Goal: Task Accomplishment & Management: Complete application form

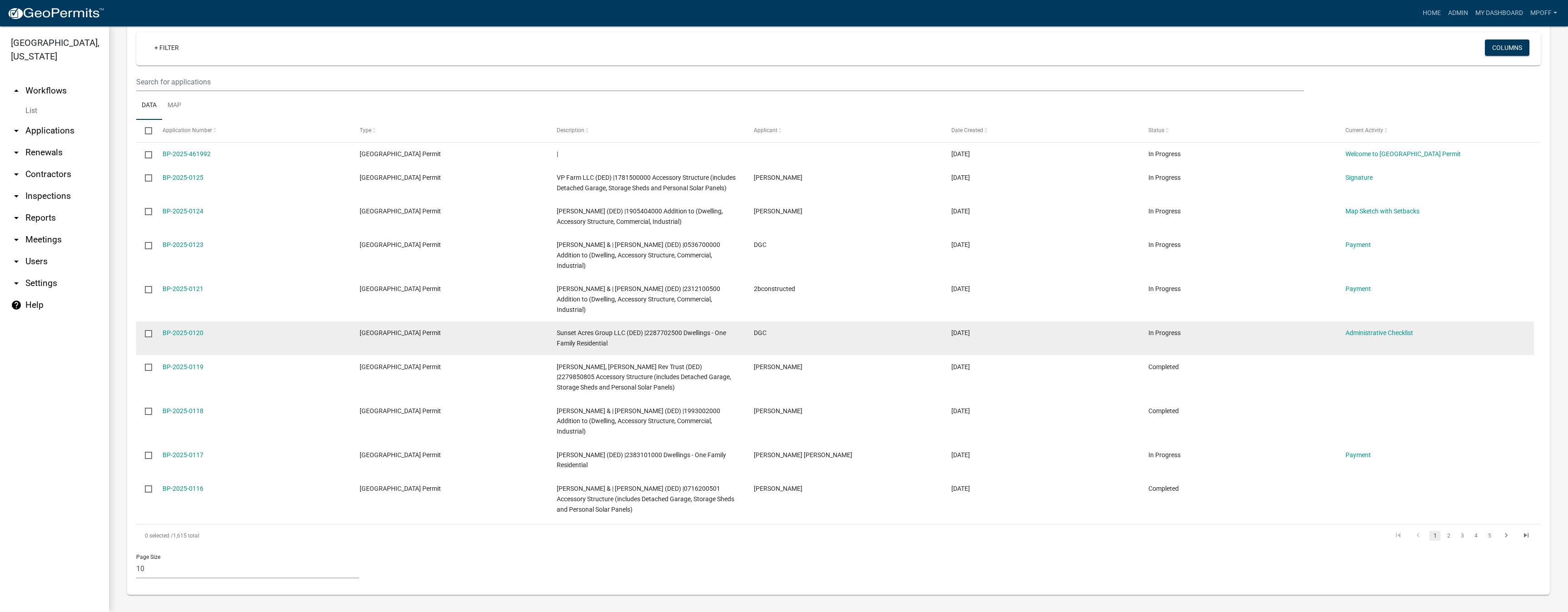
scroll to position [776, 0]
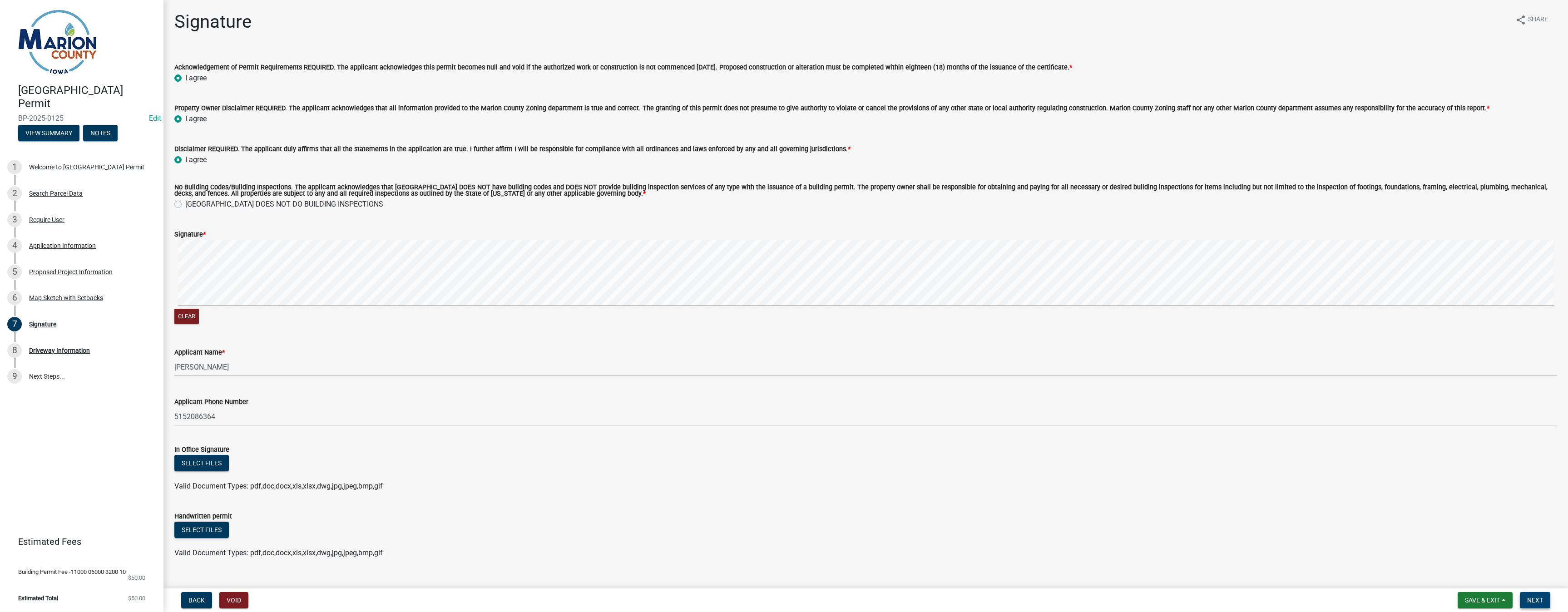
click at [1532, 598] on span "Next" at bounding box center [1535, 600] width 16 height 7
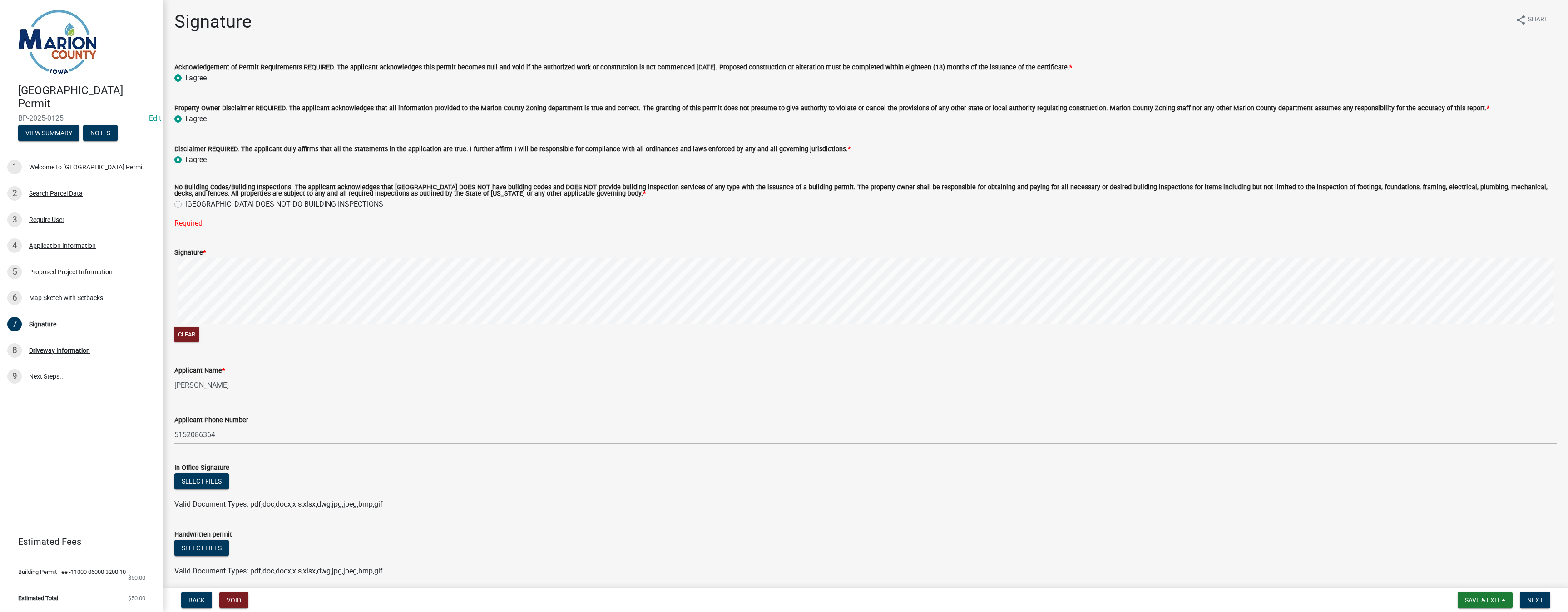
click at [185, 203] on label "[GEOGRAPHIC_DATA] DOES NOT DO BUILDING INSPECTIONS" at bounding box center [284, 204] width 198 height 11
click at [185, 203] on input "[GEOGRAPHIC_DATA] DOES NOT DO BUILDING INSPECTIONS" at bounding box center [188, 202] width 6 height 6
radio input "true"
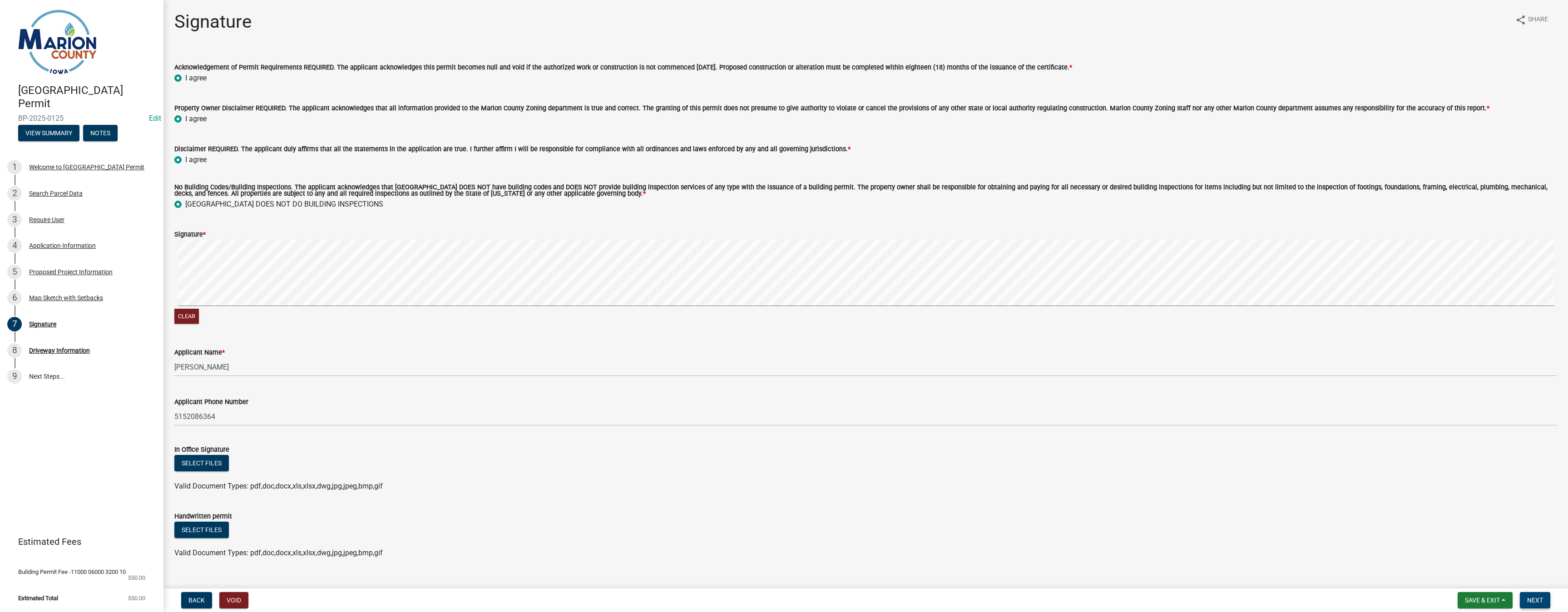
click at [1535, 599] on span "Next" at bounding box center [1535, 600] width 16 height 7
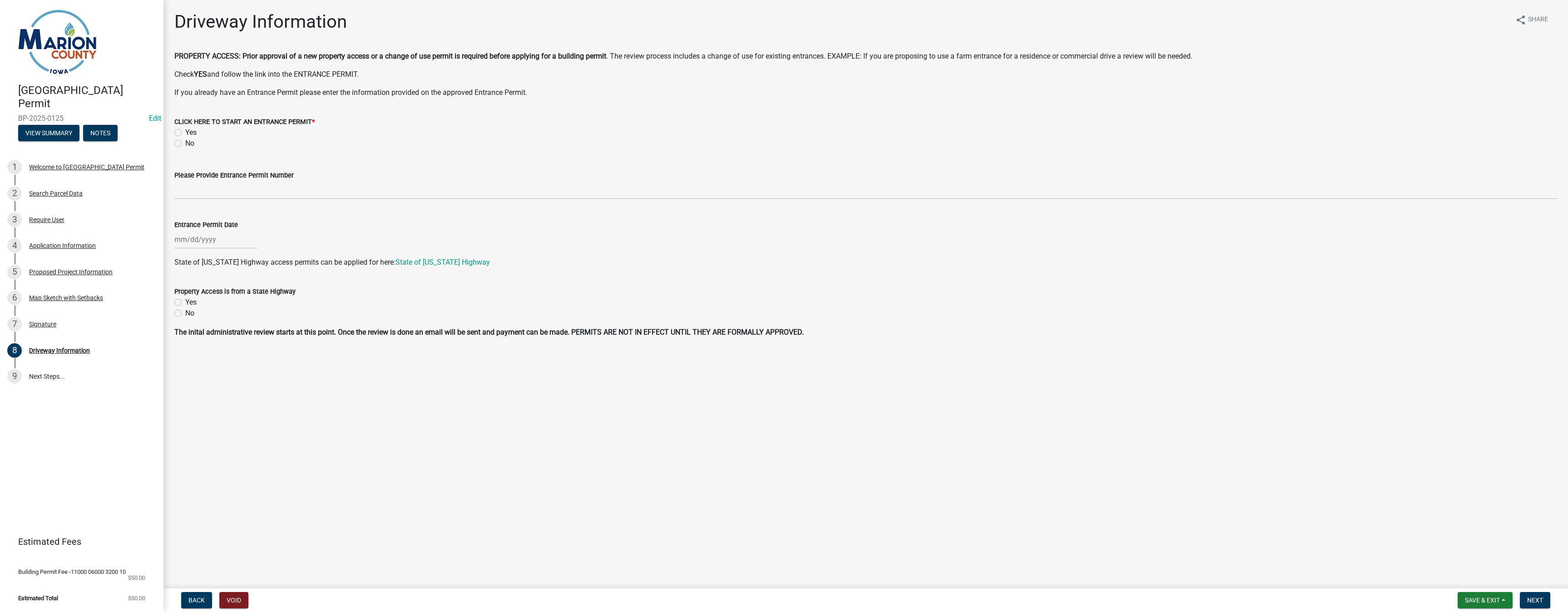
click at [185, 145] on label "No" at bounding box center [189, 144] width 9 height 11
click at [185, 144] on input "No" at bounding box center [188, 141] width 6 height 6
radio input "true"
click at [1538, 596] on span "Next" at bounding box center [1535, 600] width 16 height 7
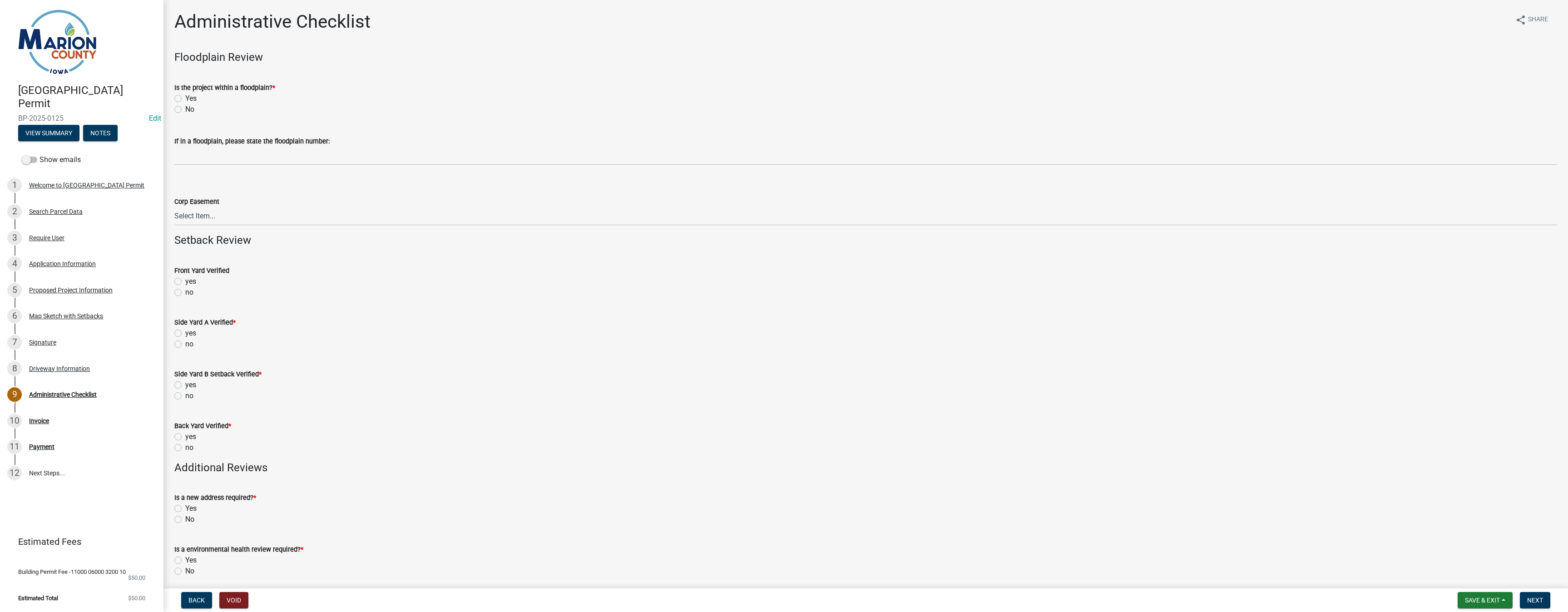
click at [185, 110] on label "No" at bounding box center [189, 110] width 9 height 11
click at [185, 110] on input "No" at bounding box center [188, 107] width 6 height 6
radio input "true"
click at [185, 290] on label "no" at bounding box center [189, 292] width 8 height 11
click at [185, 290] on input "no" at bounding box center [188, 290] width 6 height 6
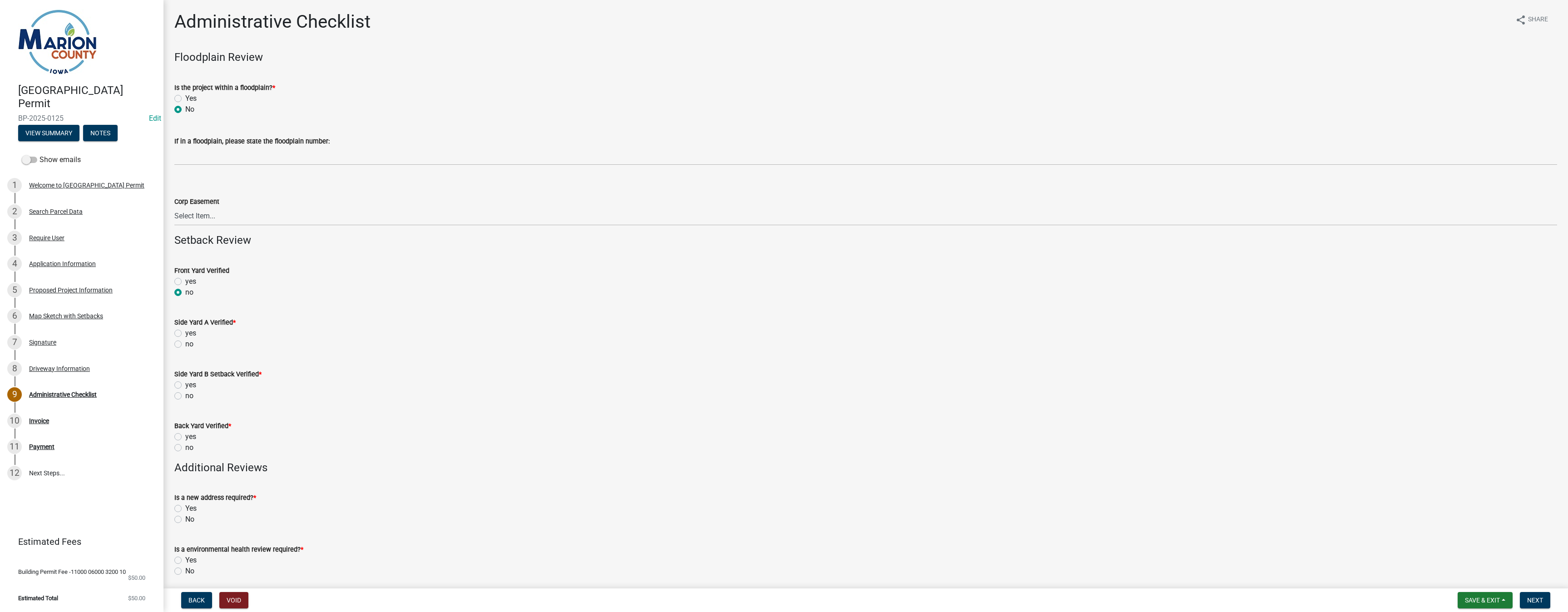
radio input "true"
click at [185, 345] on label "no" at bounding box center [189, 344] width 8 height 11
click at [185, 344] on input "no" at bounding box center [188, 342] width 6 height 6
radio input "true"
click at [185, 395] on label "no" at bounding box center [189, 396] width 8 height 11
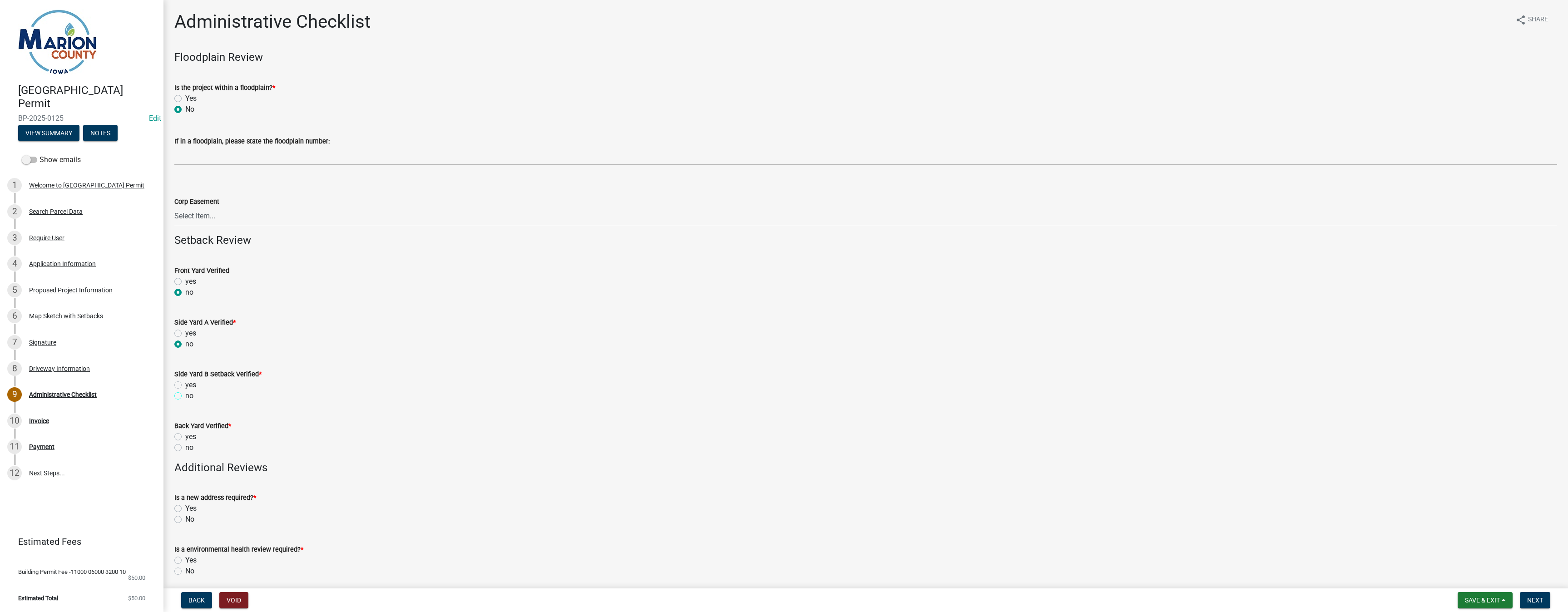
click at [185, 395] on input "no" at bounding box center [188, 394] width 6 height 6
radio input "true"
click at [185, 447] on label "no" at bounding box center [189, 448] width 8 height 11
click at [185, 447] on input "no" at bounding box center [188, 445] width 6 height 6
radio input "true"
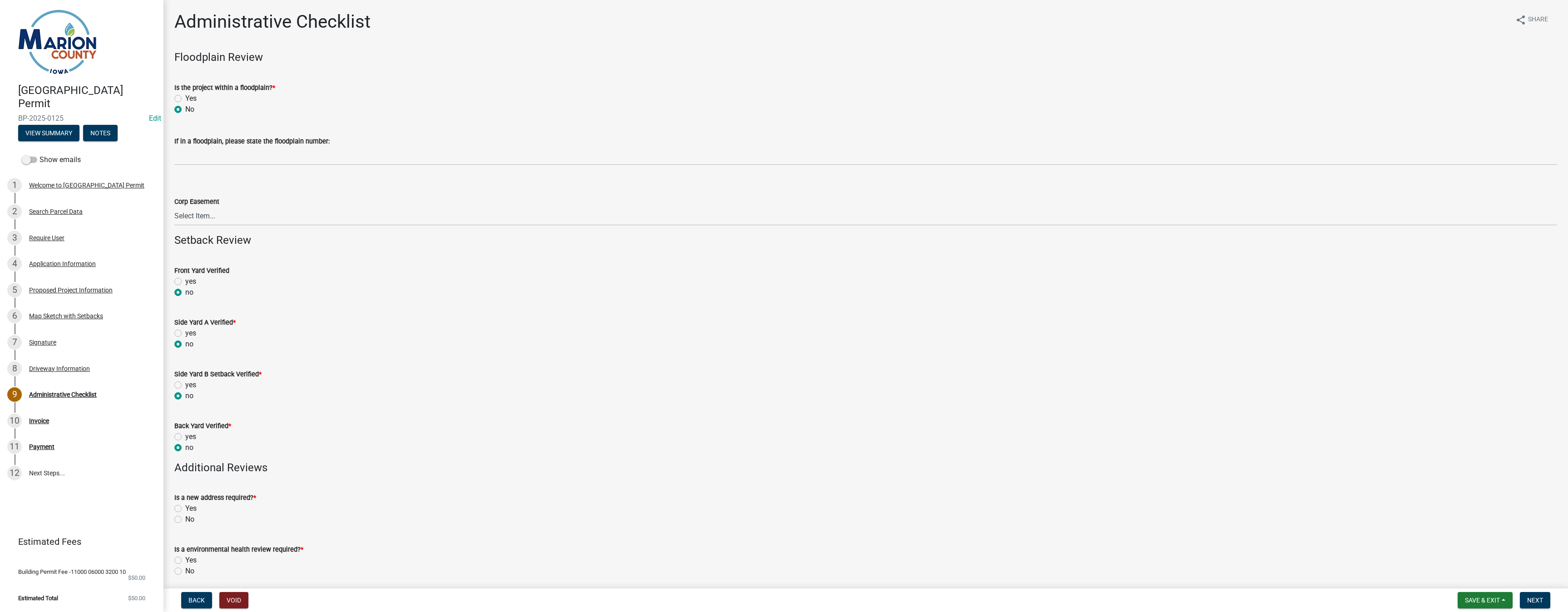
click at [185, 518] on label "No" at bounding box center [189, 519] width 9 height 11
click at [185, 518] on input "No" at bounding box center [188, 516] width 6 height 6
radio input "true"
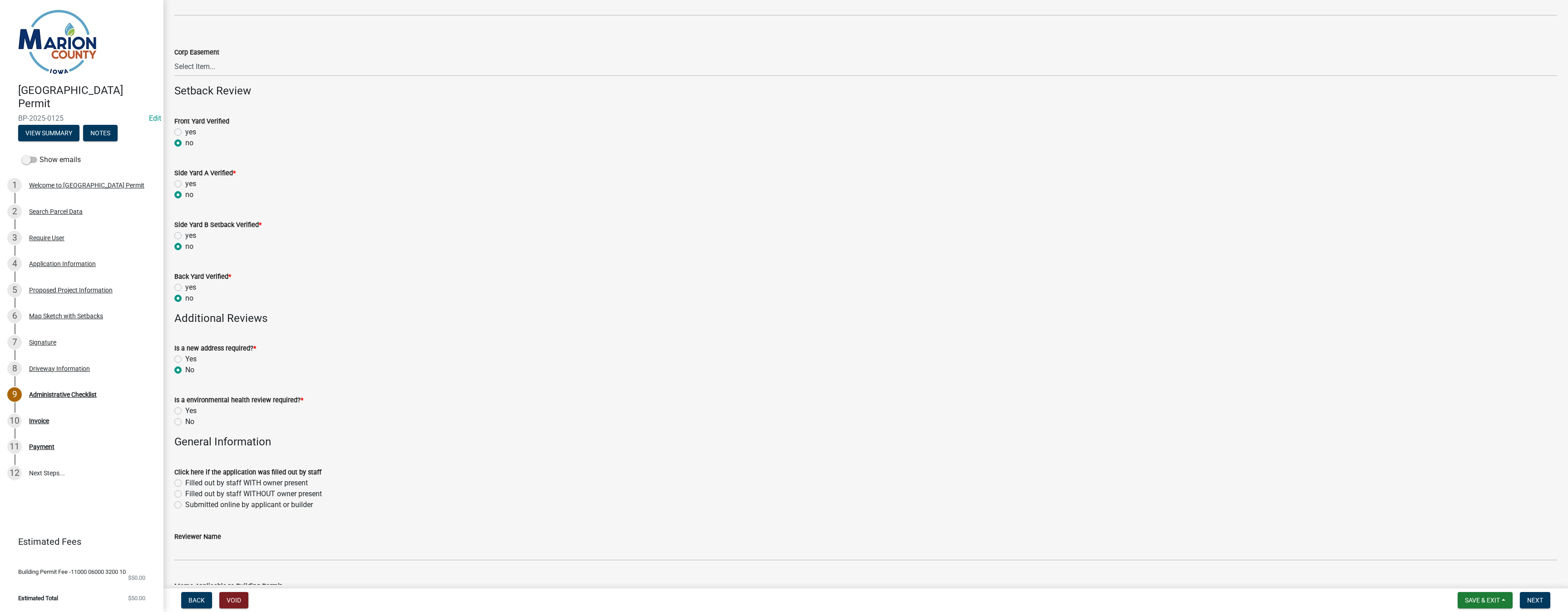
scroll to position [181, 0]
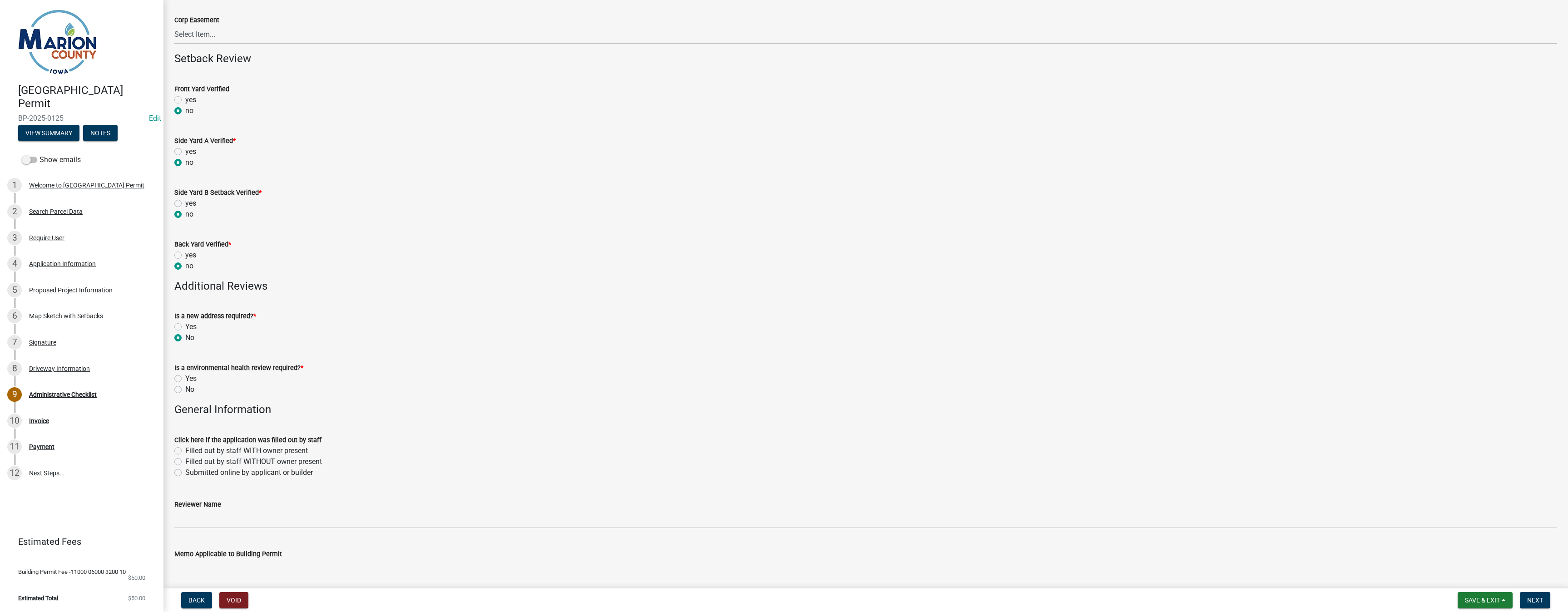
click at [185, 391] on label "No" at bounding box center [189, 389] width 9 height 11
click at [185, 390] on input "No" at bounding box center [188, 387] width 6 height 6
radio input "true"
click at [185, 471] on label "Submitted online by applicant or builder" at bounding box center [249, 473] width 128 height 11
click at [185, 471] on input "Submitted online by applicant or builder" at bounding box center [188, 470] width 6 height 6
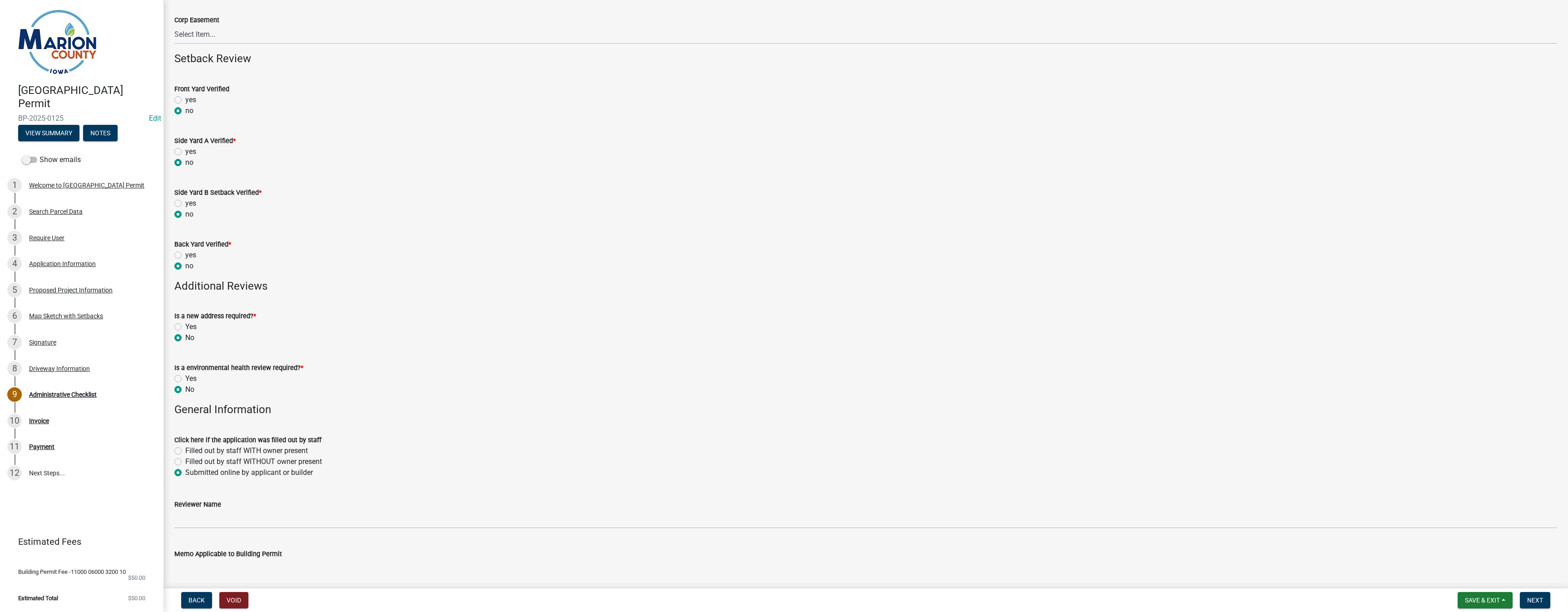
radio input "true"
drag, startPoint x: 191, startPoint y: 517, endPoint x: 197, endPoint y: 522, distance: 7.8
click at [191, 517] on input "Reviewer Name" at bounding box center [866, 519] width 1383 height 19
type input "MPoffenbarger"
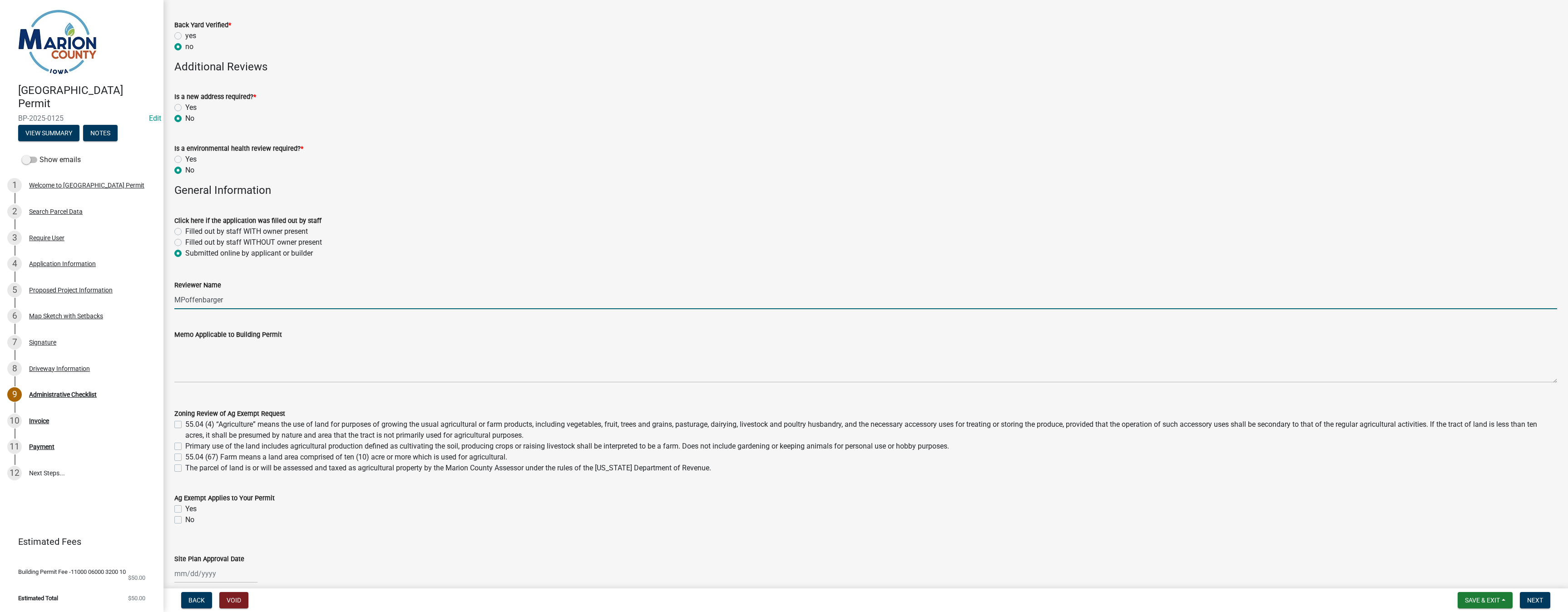
scroll to position [408, 0]
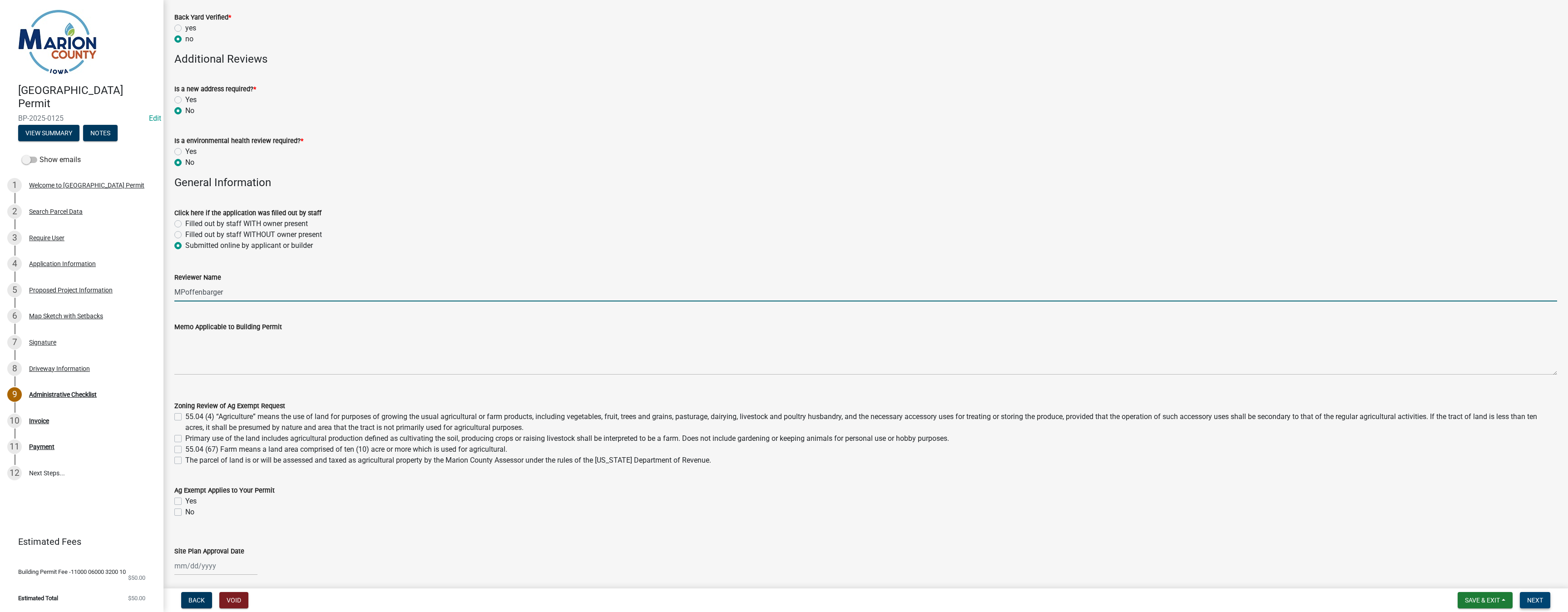
click at [1535, 602] on span "Next" at bounding box center [1535, 600] width 16 height 7
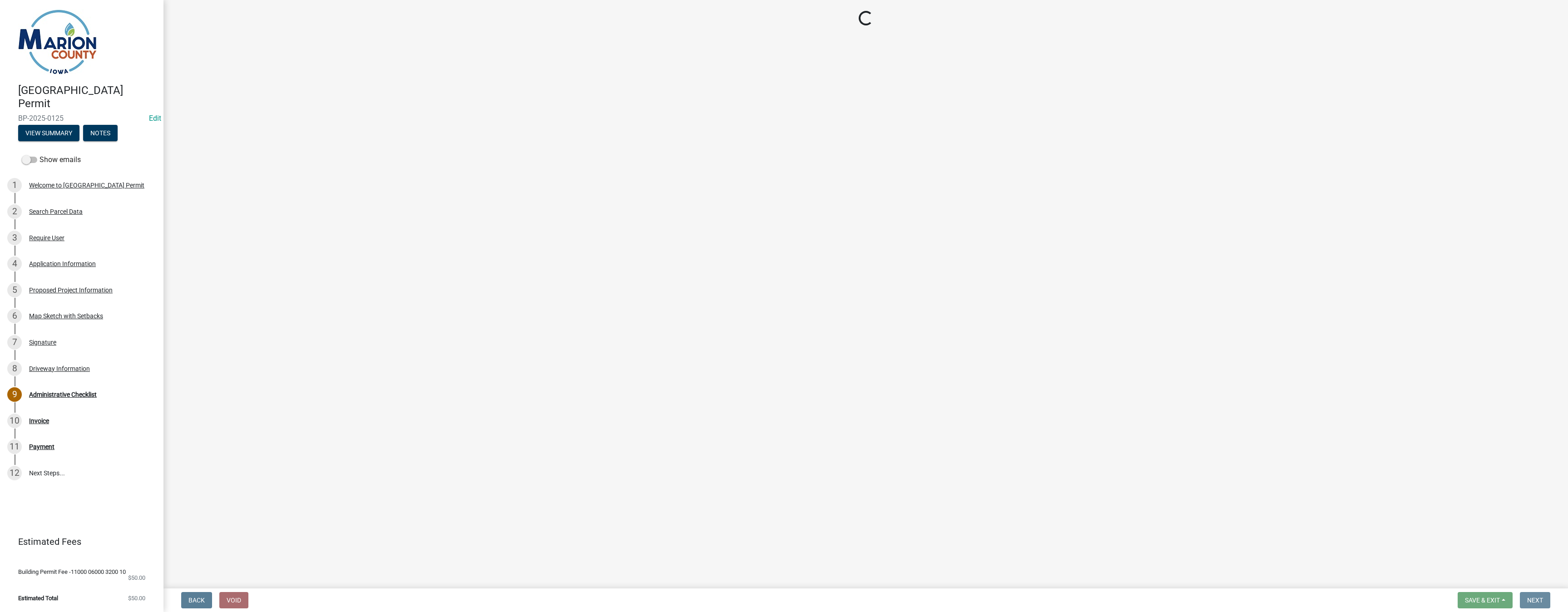
scroll to position [0, 0]
select select "3: 3"
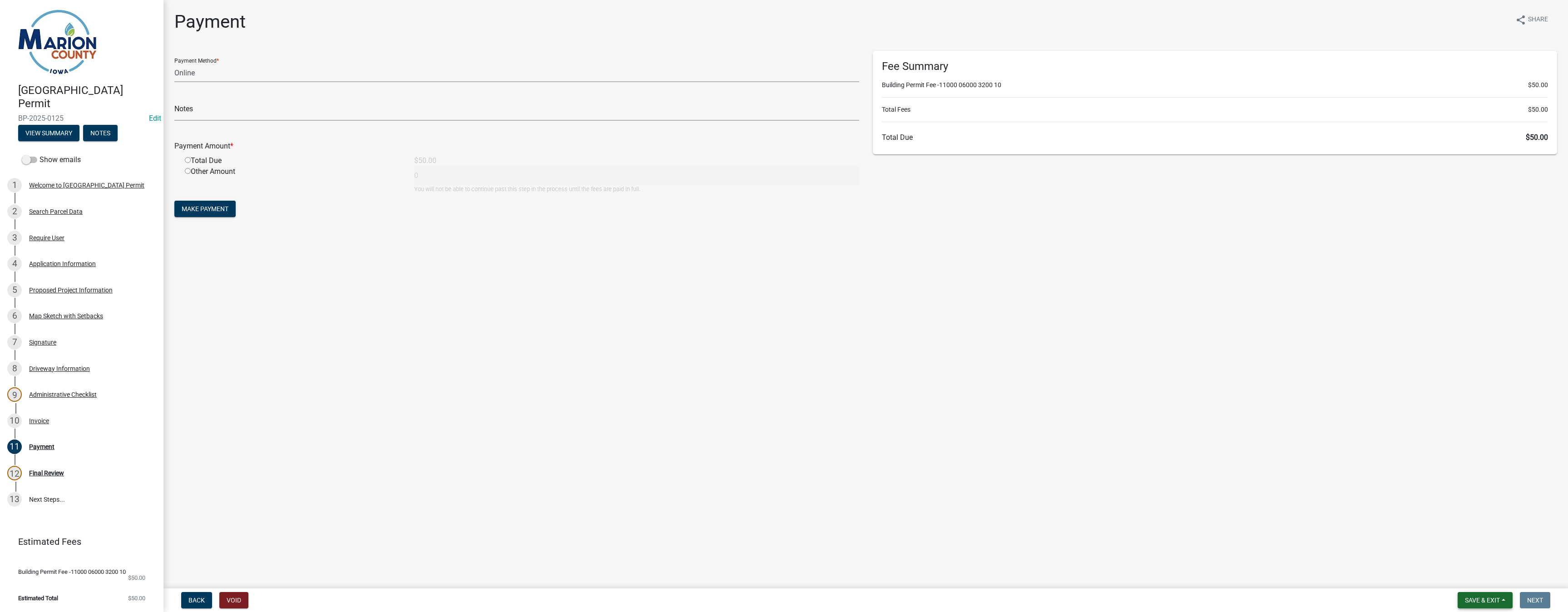
click at [1504, 603] on button "Save & Exit" at bounding box center [1485, 600] width 55 height 16
click at [1486, 578] on button "Save & Exit" at bounding box center [1476, 577] width 72 height 22
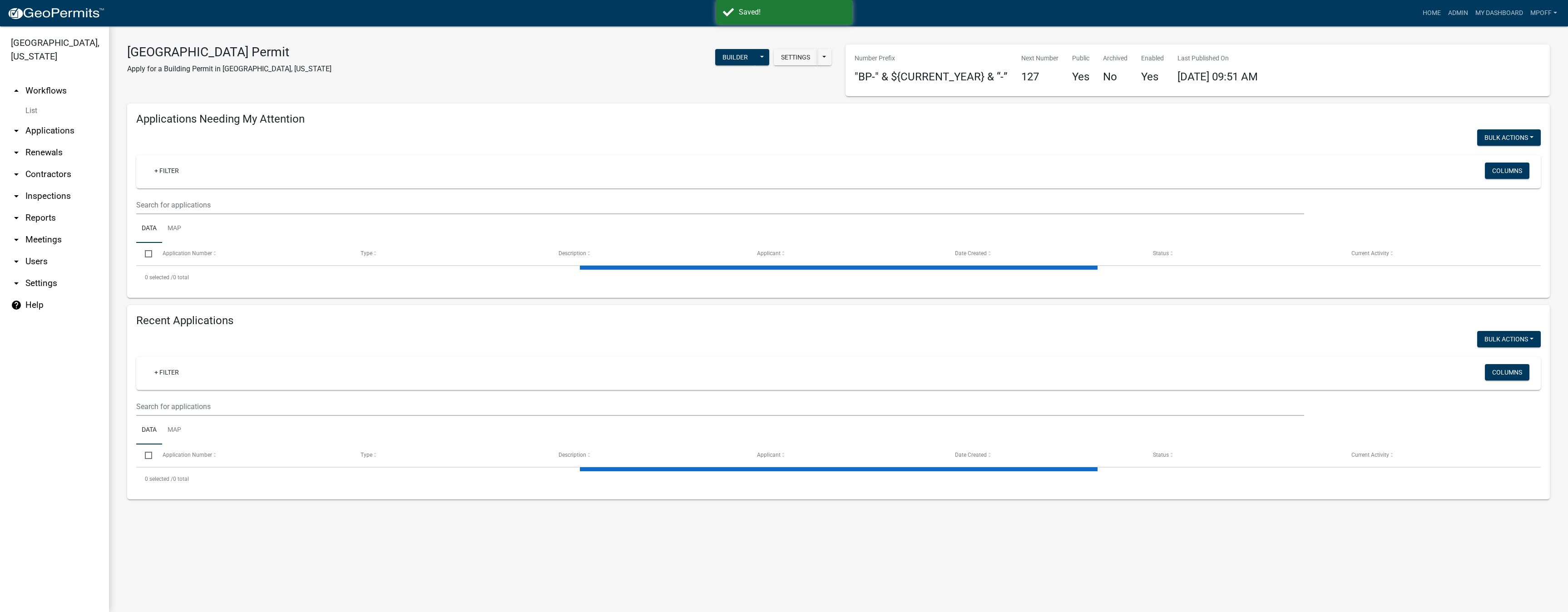
click at [36, 102] on link "List" at bounding box center [54, 111] width 109 height 18
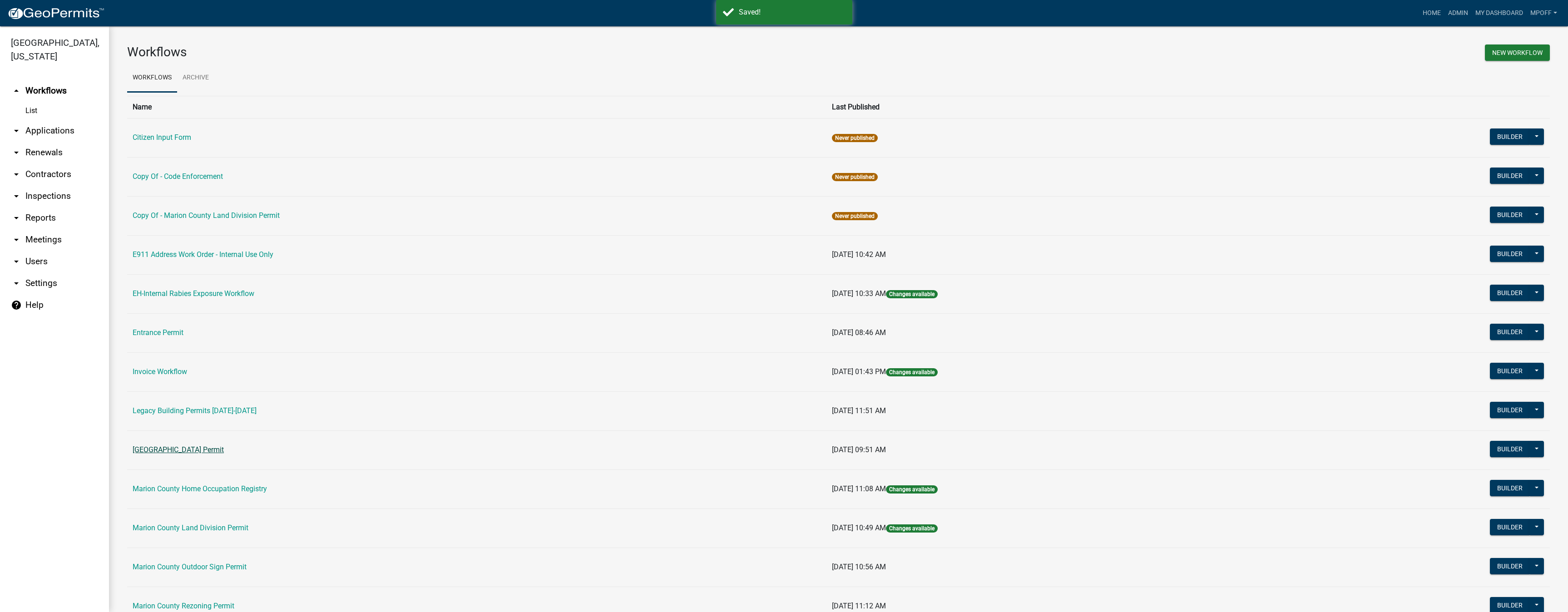
click at [176, 450] on link "[GEOGRAPHIC_DATA] Permit" at bounding box center [178, 450] width 91 height 9
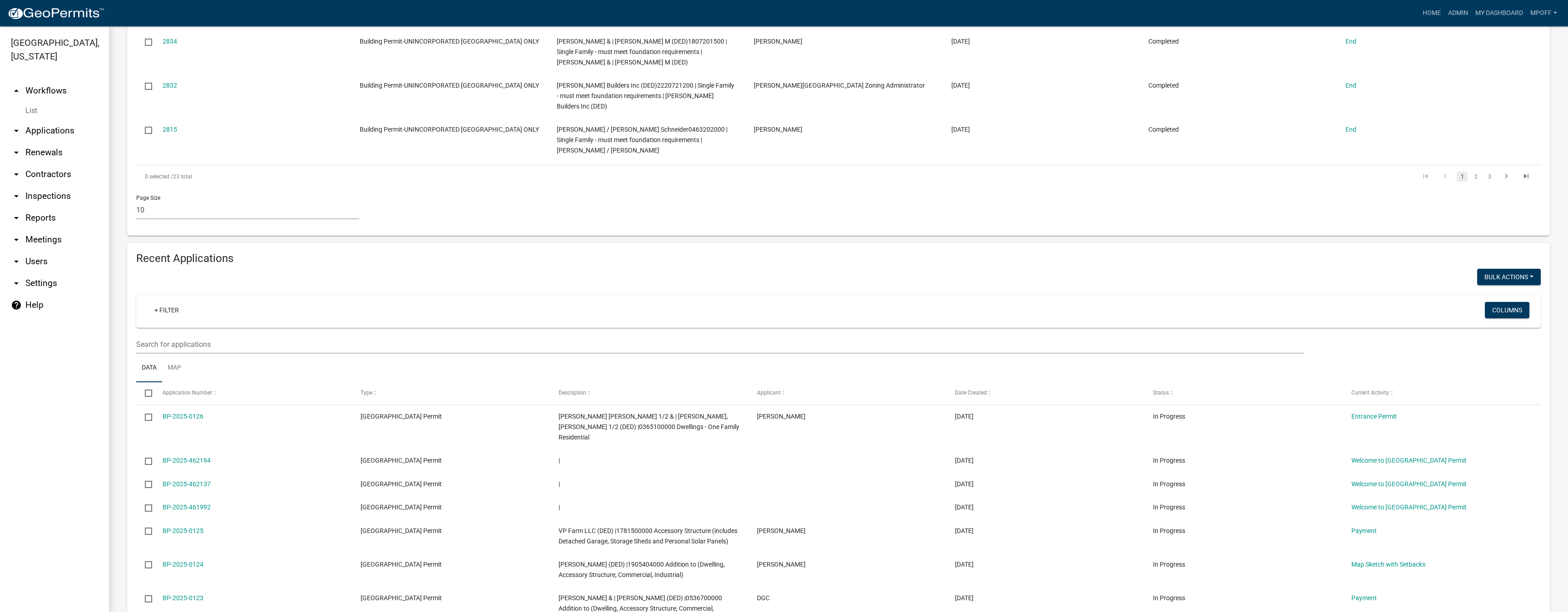
scroll to position [681, 0]
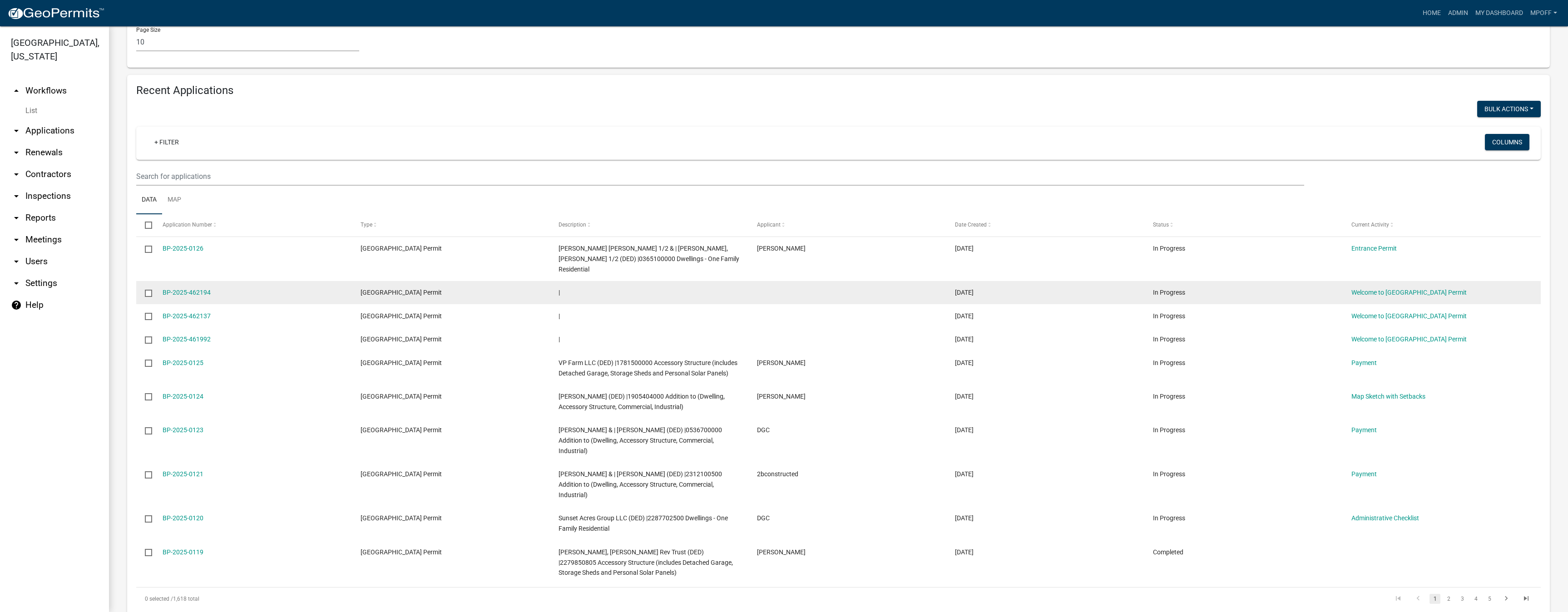
click at [148, 290] on input "checkbox" at bounding box center [148, 293] width 6 height 6
checkbox input "true"
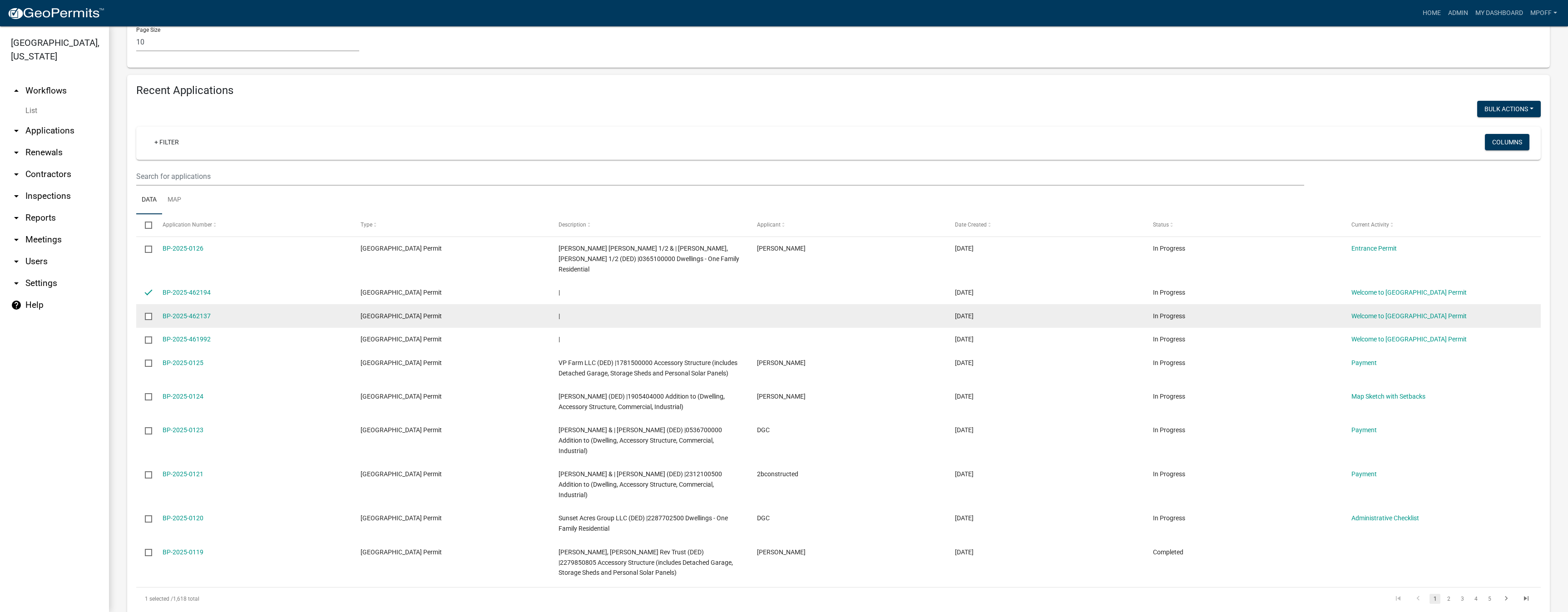
click at [149, 313] on input "checkbox" at bounding box center [148, 316] width 6 height 6
checkbox input "true"
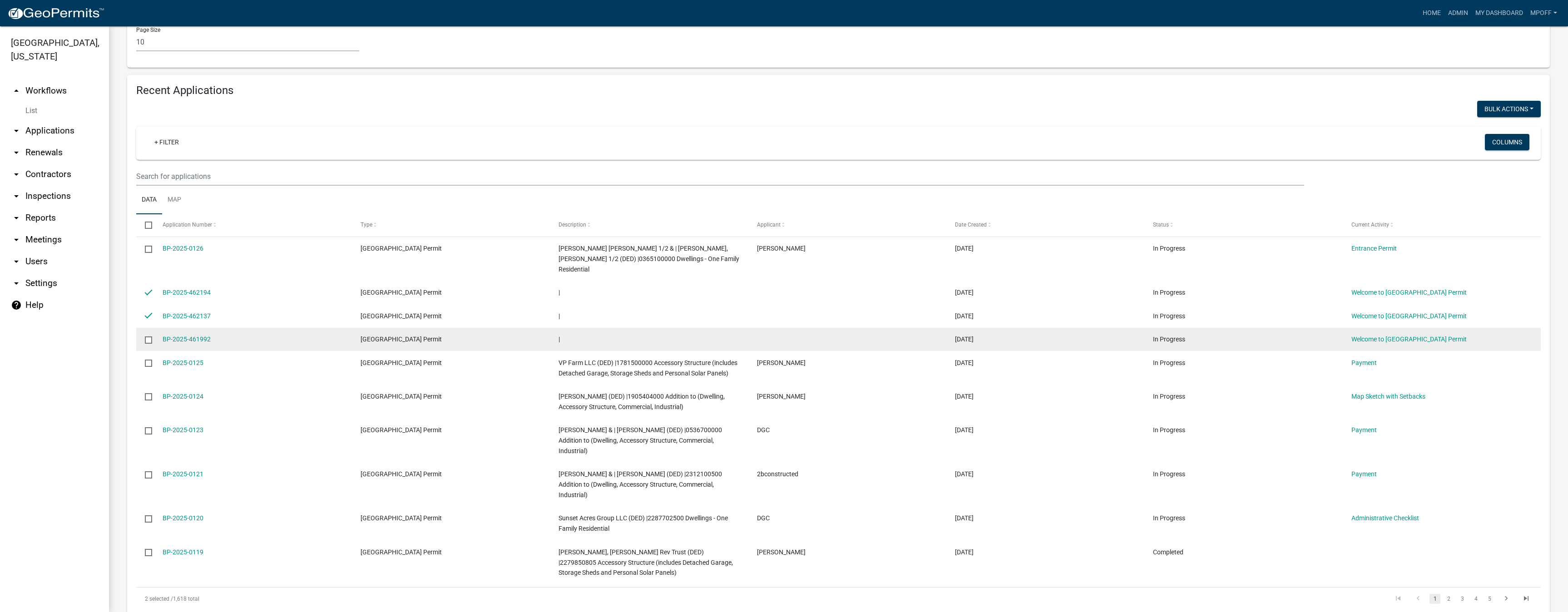
click at [146, 336] on input "checkbox" at bounding box center [148, 339] width 6 height 6
checkbox input "true"
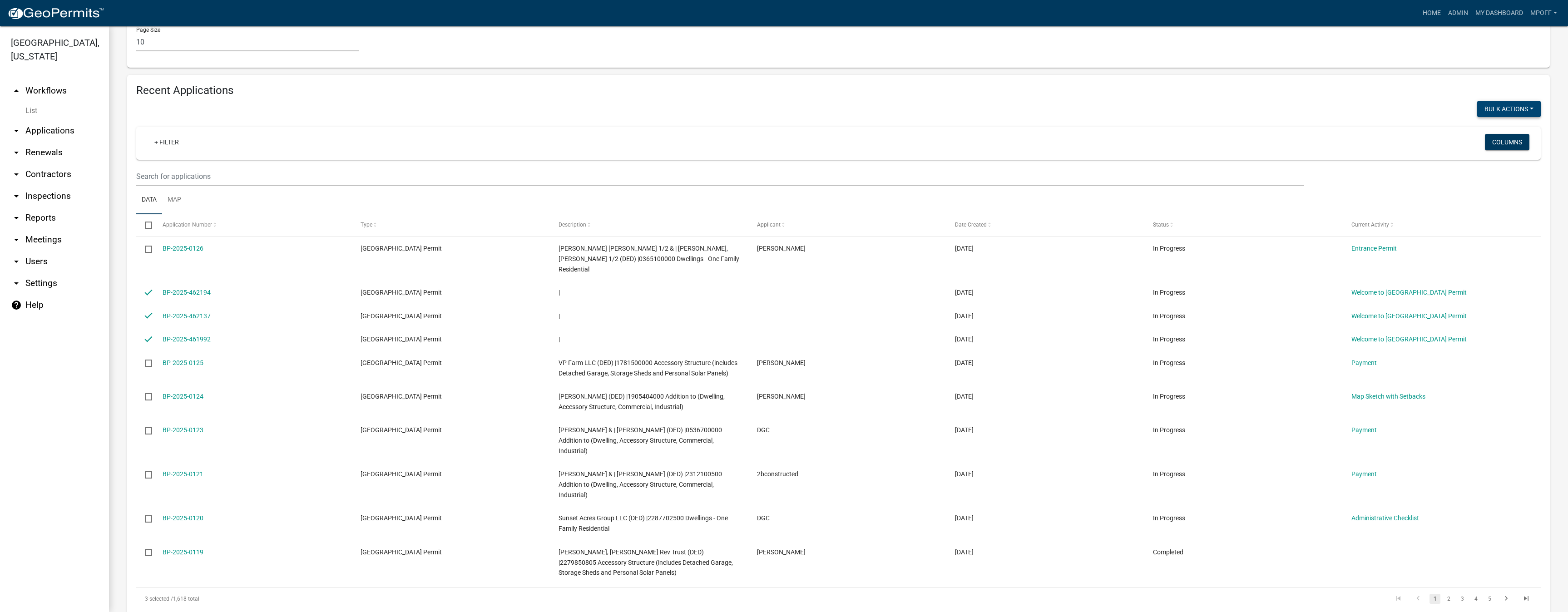
click at [1497, 136] on button "Void" at bounding box center [1504, 133] width 72 height 22
checkbox input "false"
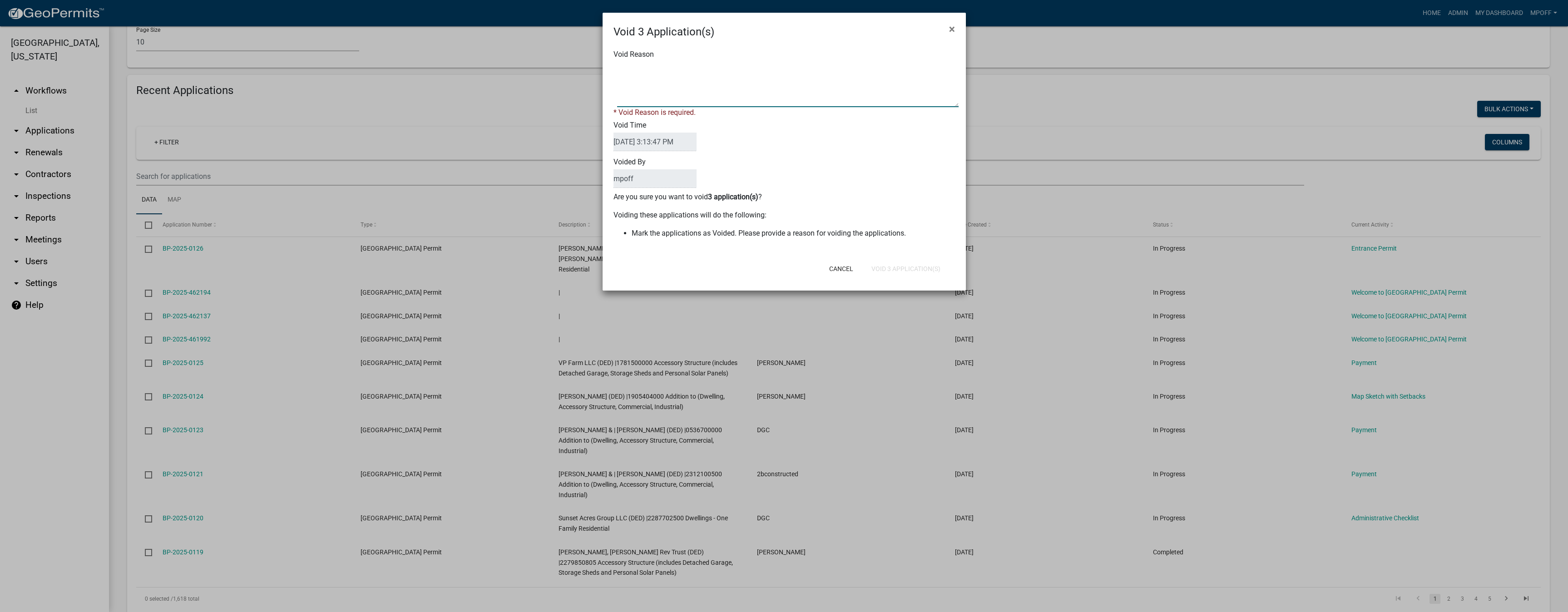
click at [638, 76] on textarea "Void Reason" at bounding box center [788, 84] width 341 height 46
type textarea "inquiry"
click at [897, 262] on button "Void 3 Application(s)" at bounding box center [906, 268] width 83 height 16
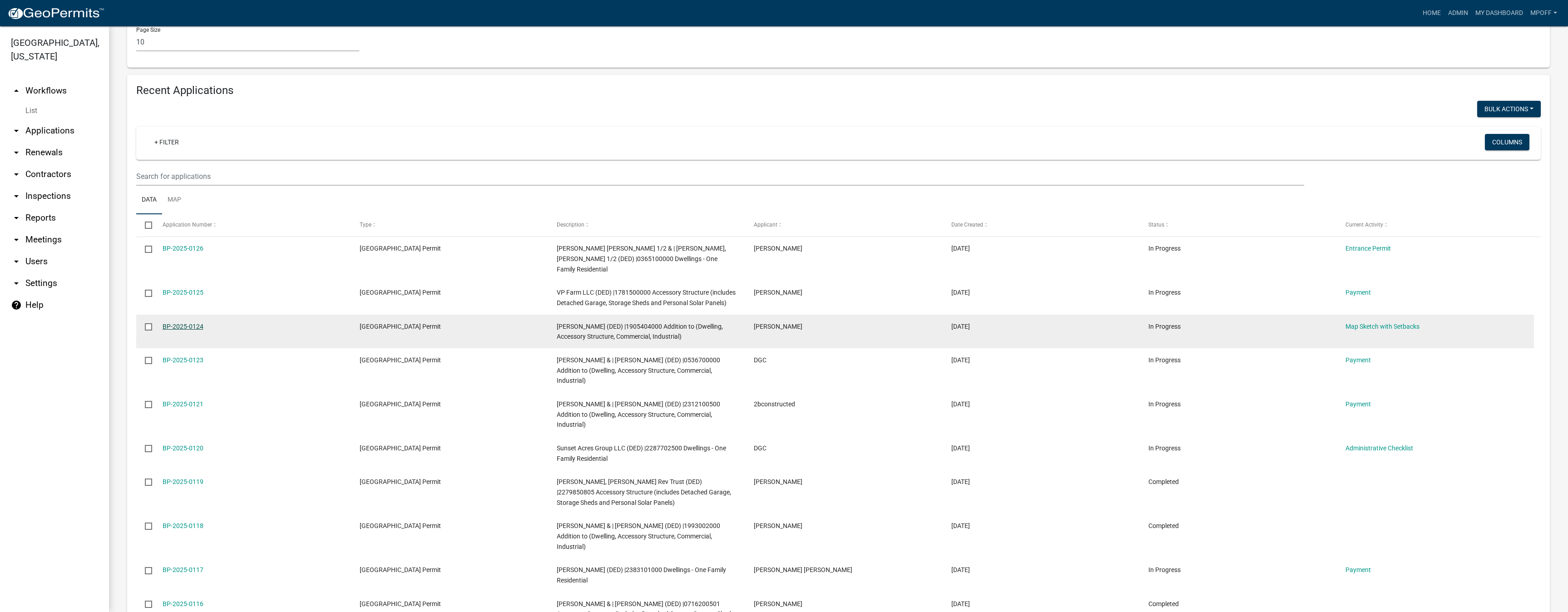
click at [178, 322] on link "BP-2025-0124" at bounding box center [183, 326] width 41 height 7
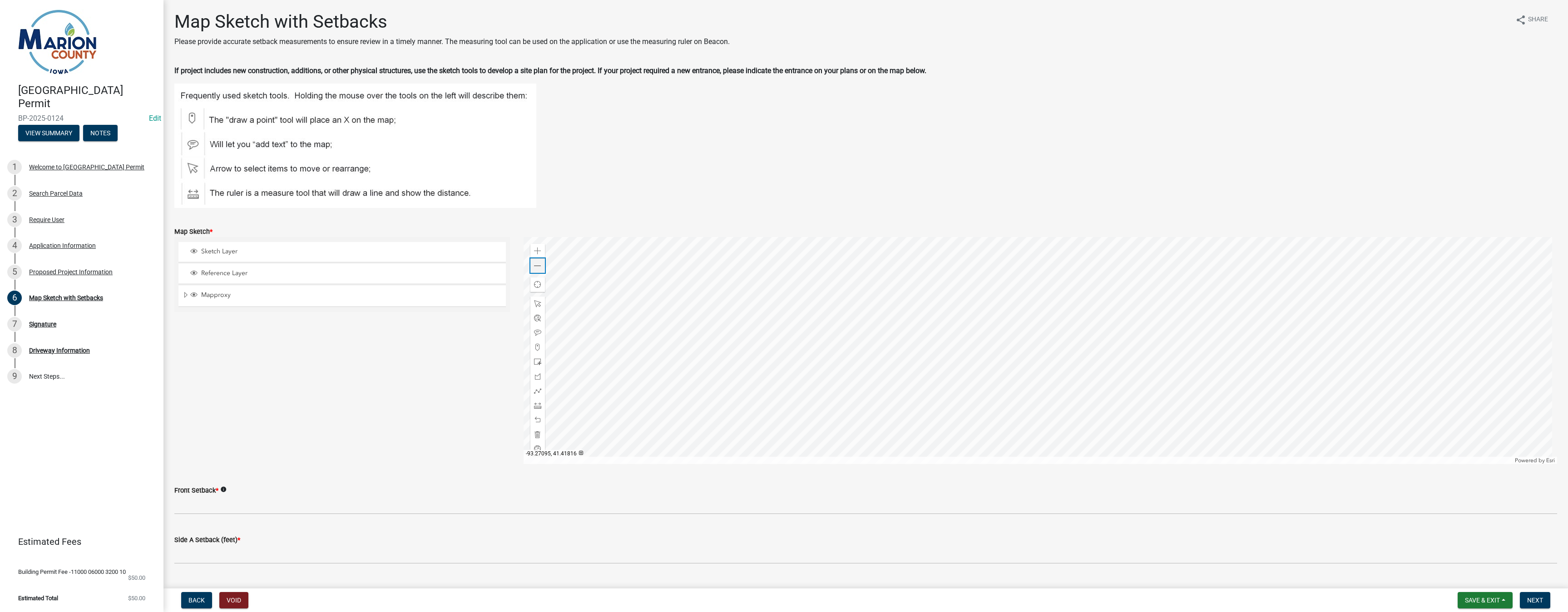
click at [535, 268] on span at bounding box center [537, 266] width 7 height 7
click at [71, 244] on div "Application Information" at bounding box center [63, 245] width 67 height 6
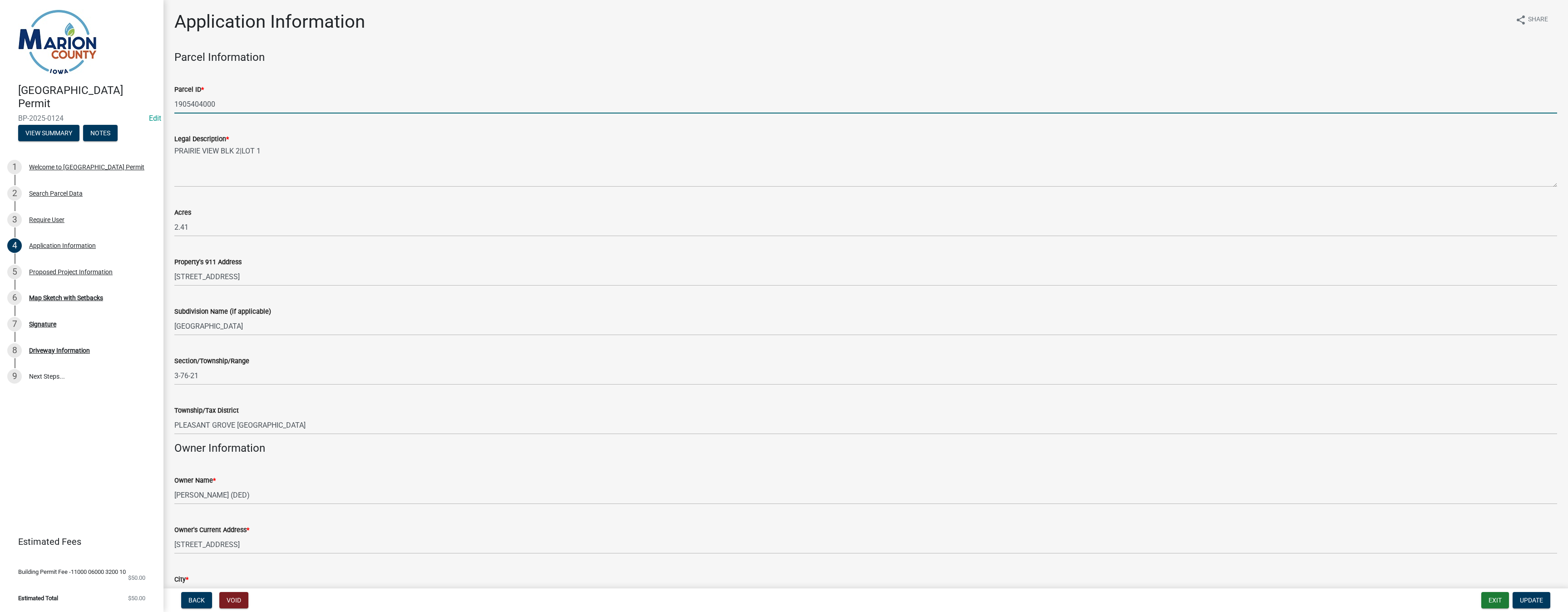
drag, startPoint x: 220, startPoint y: 103, endPoint x: 149, endPoint y: 96, distance: 71.3
click at [149, 96] on div "[GEOGRAPHIC_DATA] Permit BP-2025-0124 Edit View Summary Notes 1 Welcome to [GEO…" at bounding box center [784, 306] width 1568 height 612
